Goal: Find specific page/section: Find specific page/section

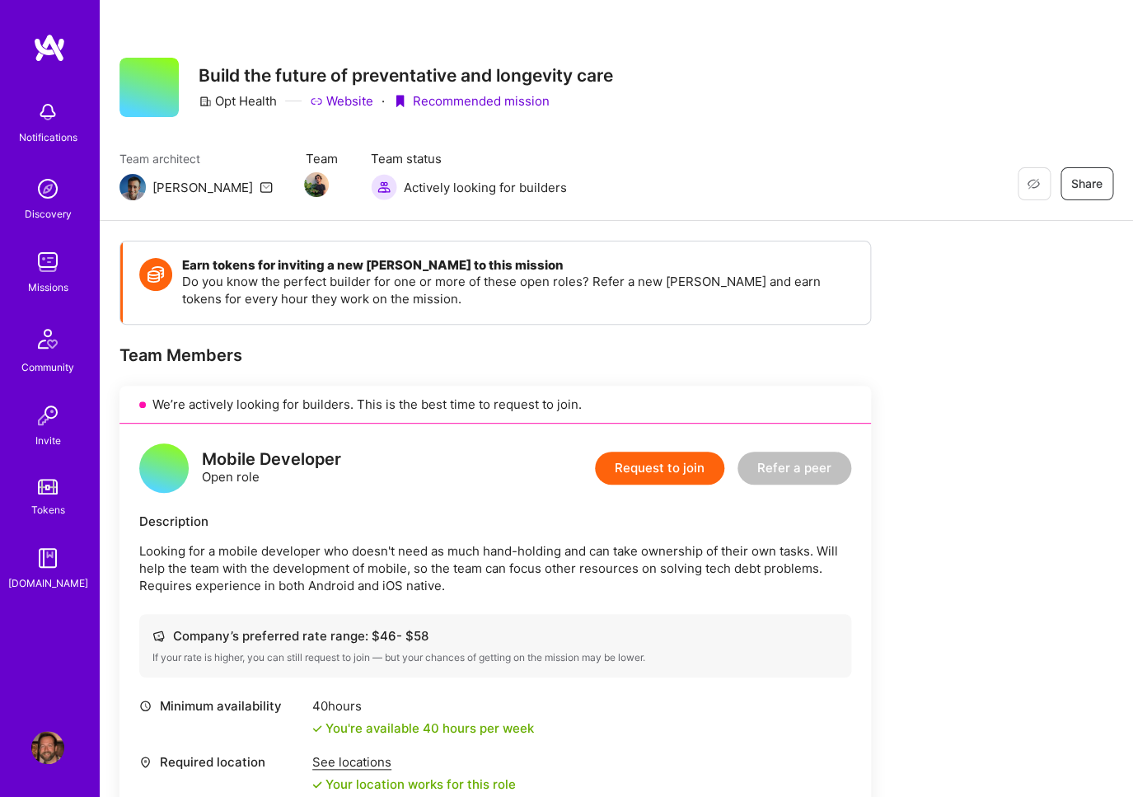
click at [634, 194] on div "Team architect [PERSON_NAME] Team Team status Actively looking for builders Res…" at bounding box center [616, 175] width 994 height 50
click at [59, 51] on img at bounding box center [49, 48] width 33 height 30
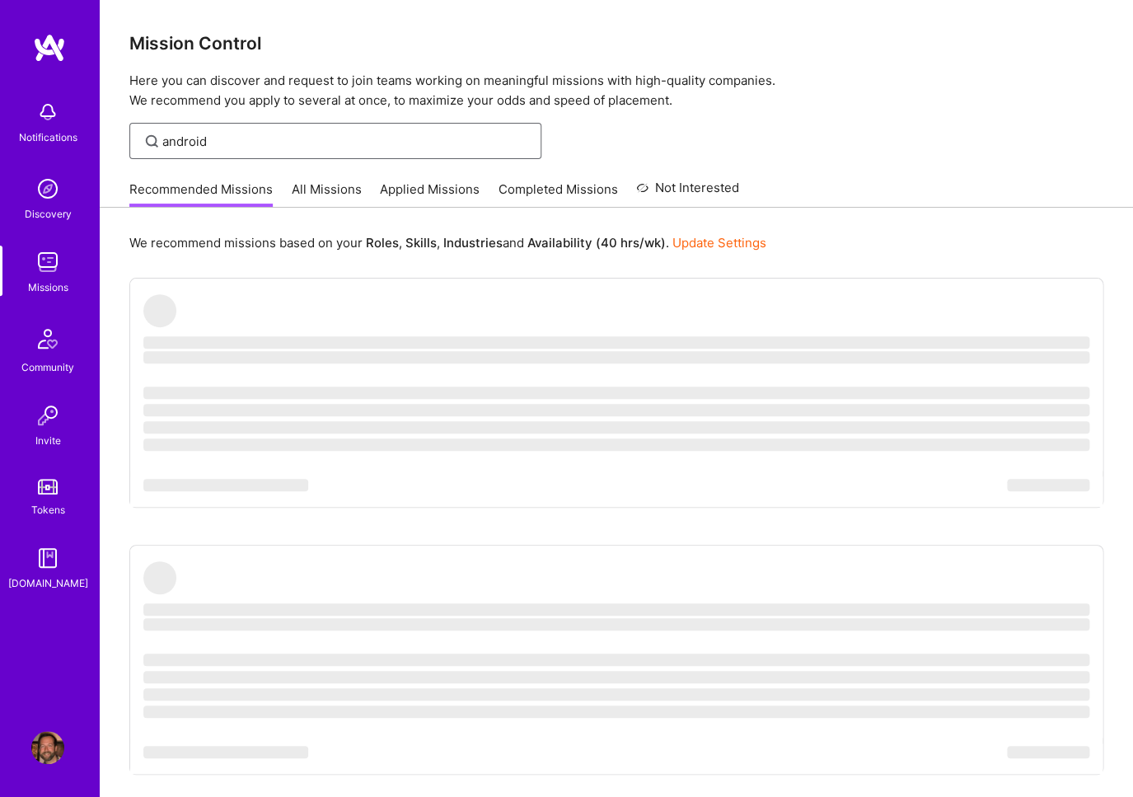
click at [207, 148] on input "android" at bounding box center [345, 141] width 367 height 17
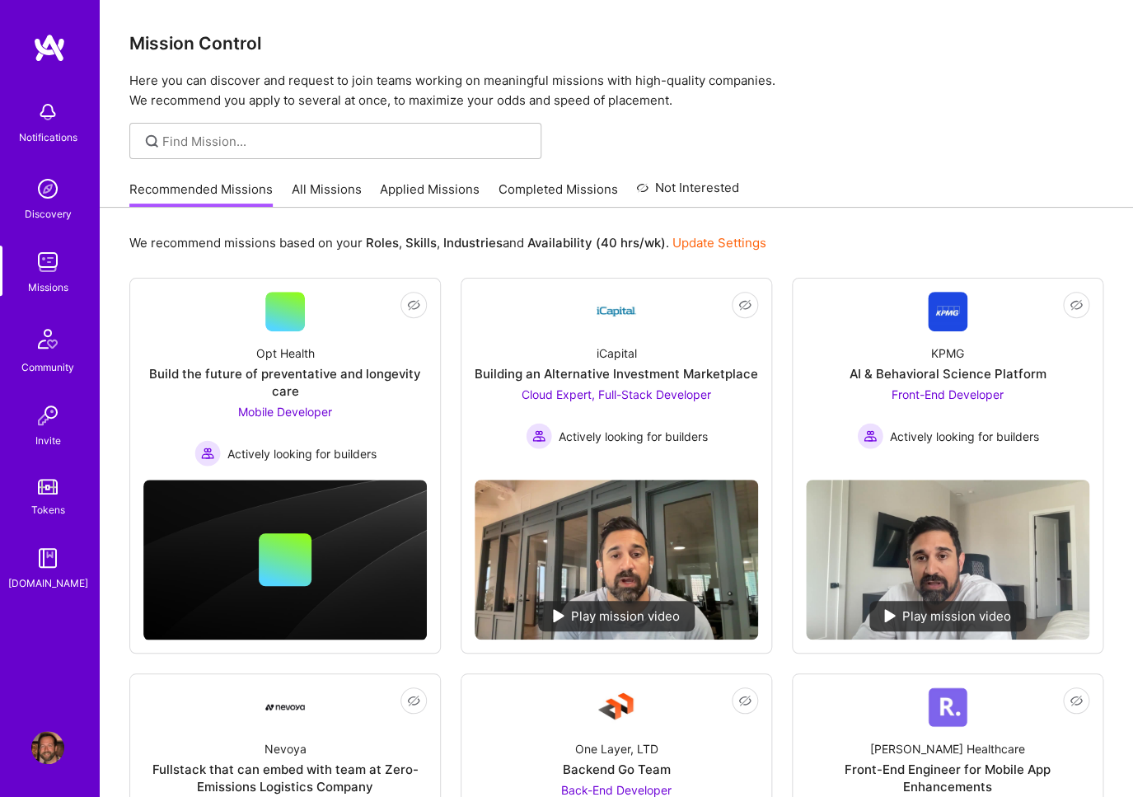
click at [321, 185] on link "All Missions" at bounding box center [327, 193] width 70 height 27
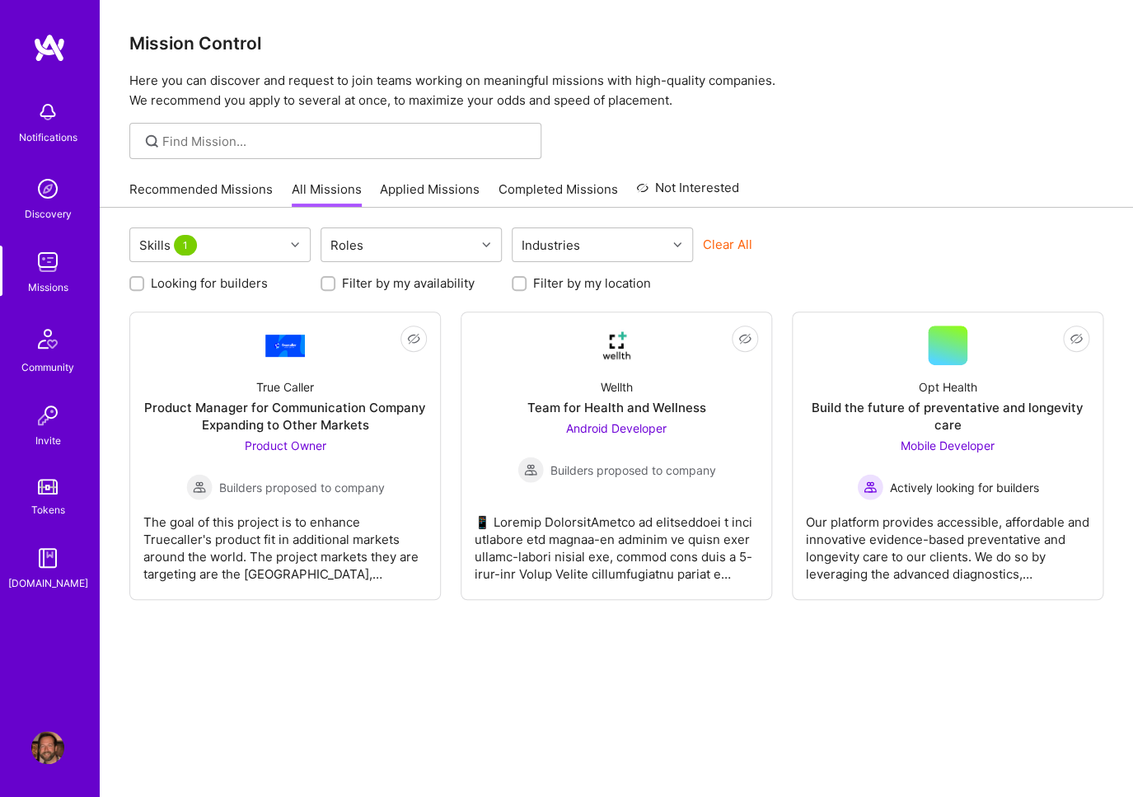
click at [307, 639] on div "Skills 1 Roles Industries Clear All Looking for builders Filter by my availabil…" at bounding box center [616, 527] width 1033 height 638
